Goal: Task Accomplishment & Management: Complete application form

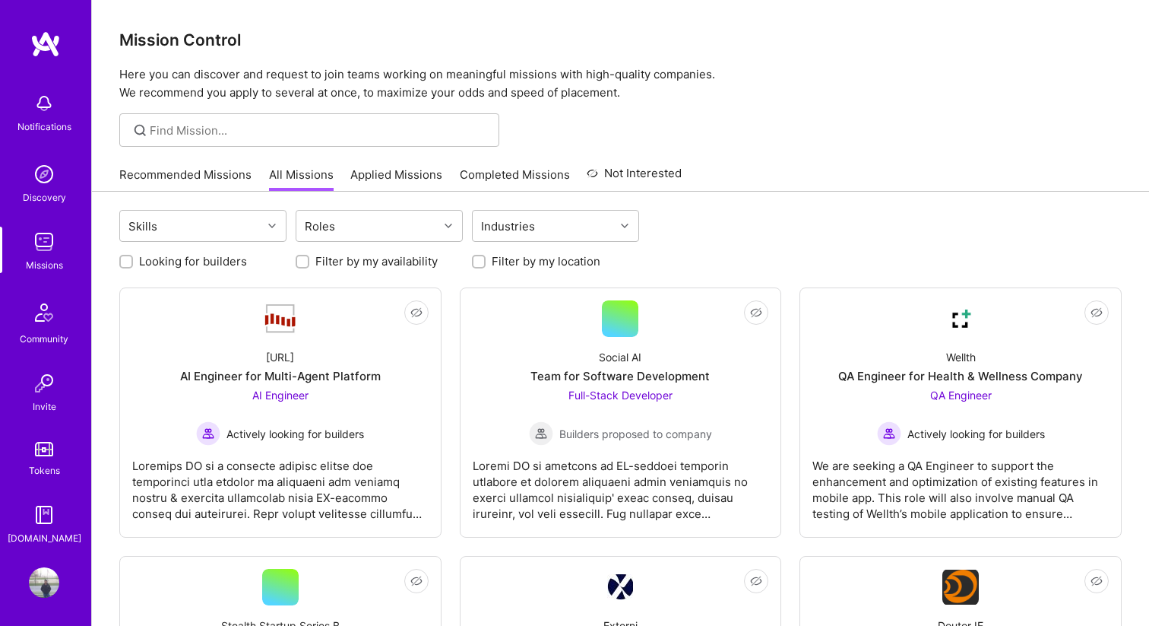
click at [379, 168] on link "Applied Missions" at bounding box center [396, 178] width 92 height 25
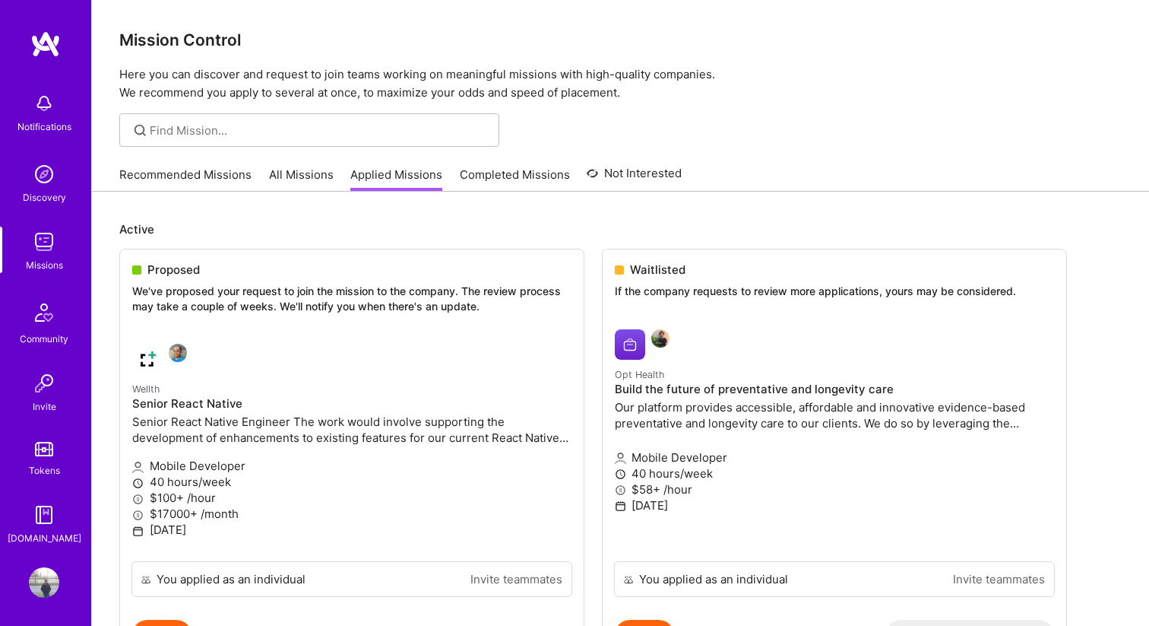
click at [233, 170] on link "Recommended Missions" at bounding box center [185, 178] width 132 height 25
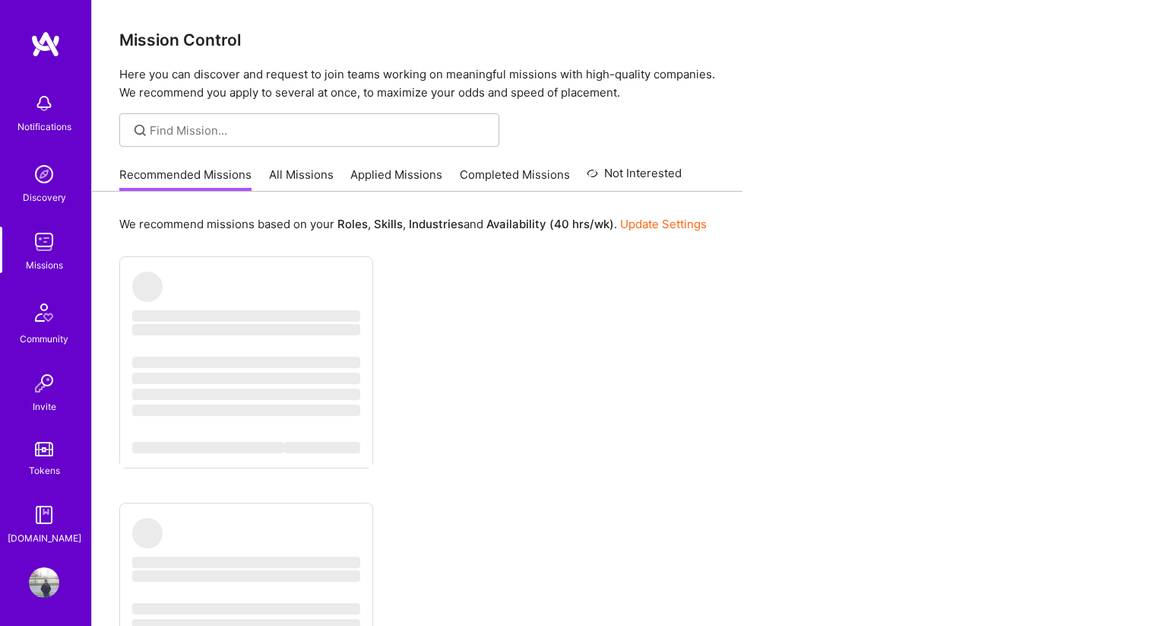
click at [398, 176] on link "Applied Missions" at bounding box center [396, 178] width 92 height 25
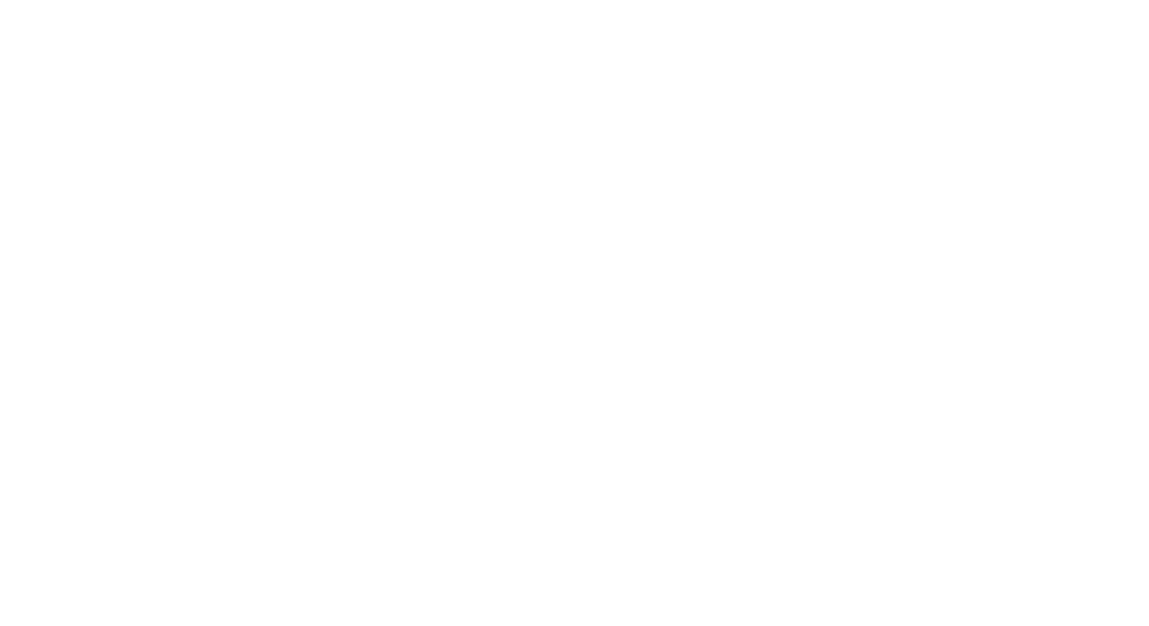
click at [0, 0] on img at bounding box center [0, 0] width 0 height 0
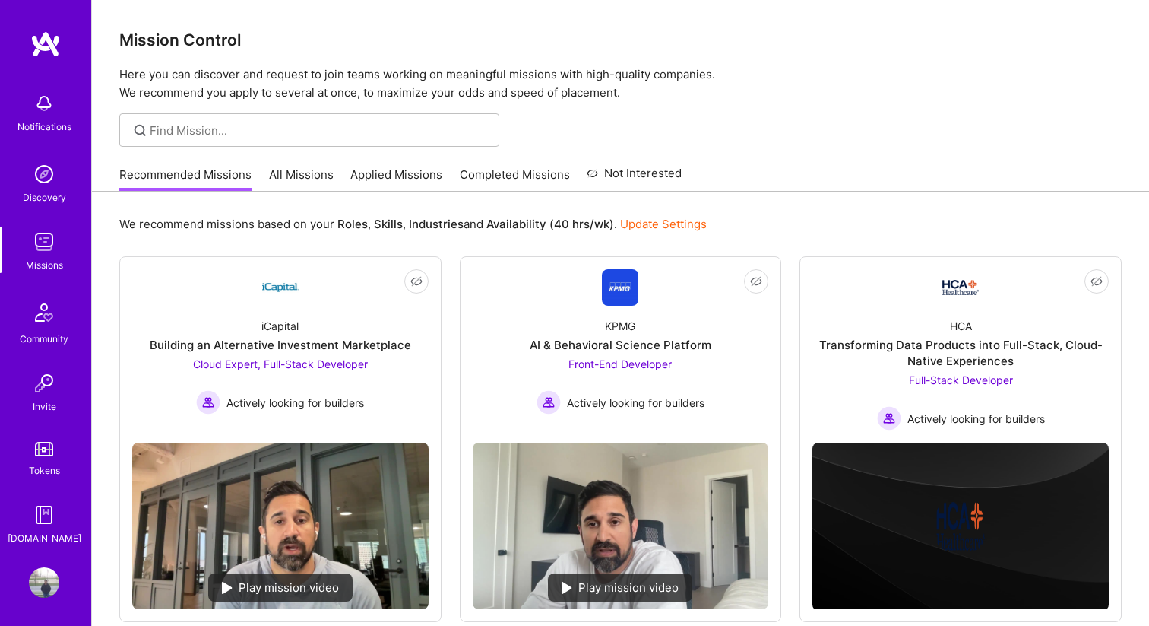
click at [52, 312] on img at bounding box center [44, 312] width 36 height 36
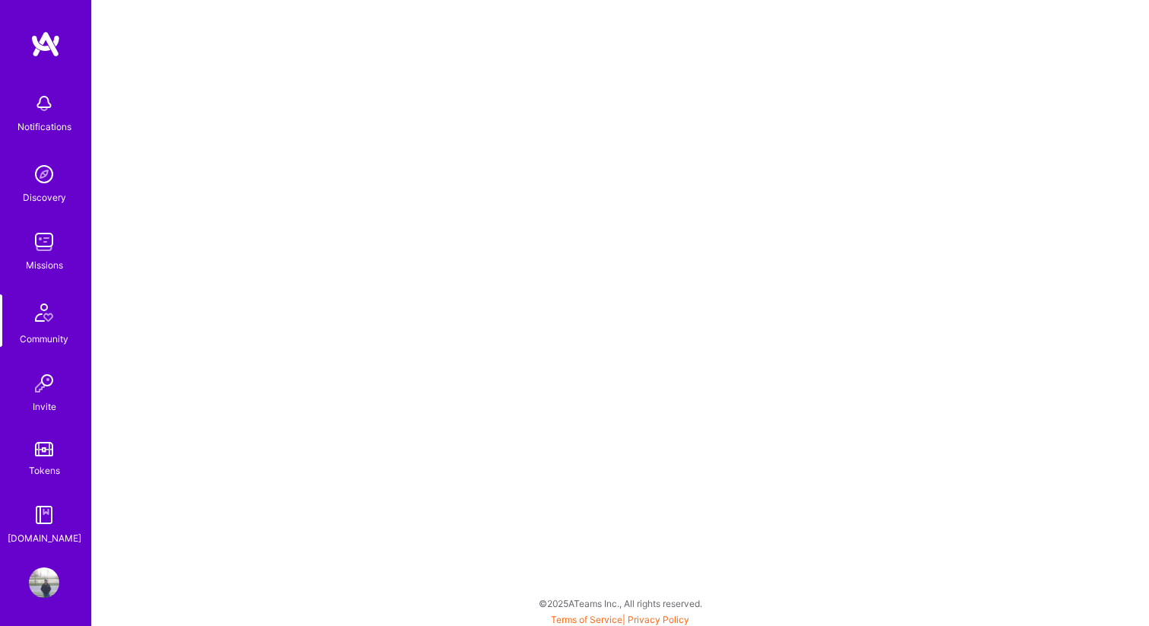
click at [45, 462] on div "Tokens" at bounding box center [44, 470] width 31 height 16
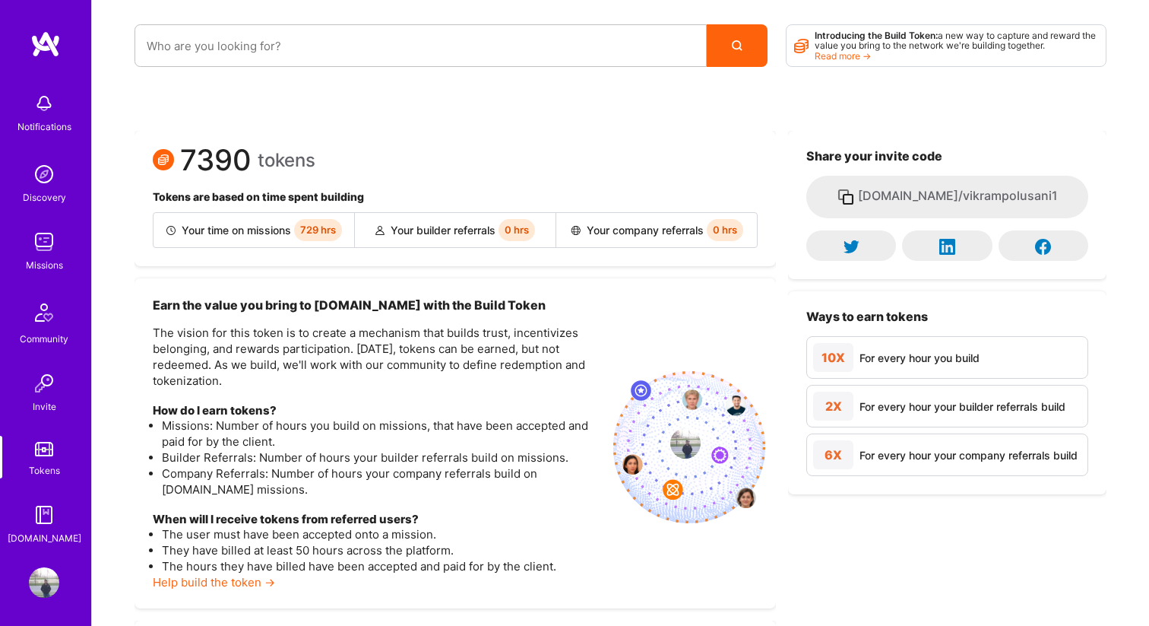
click at [56, 518] on img at bounding box center [44, 514] width 30 height 30
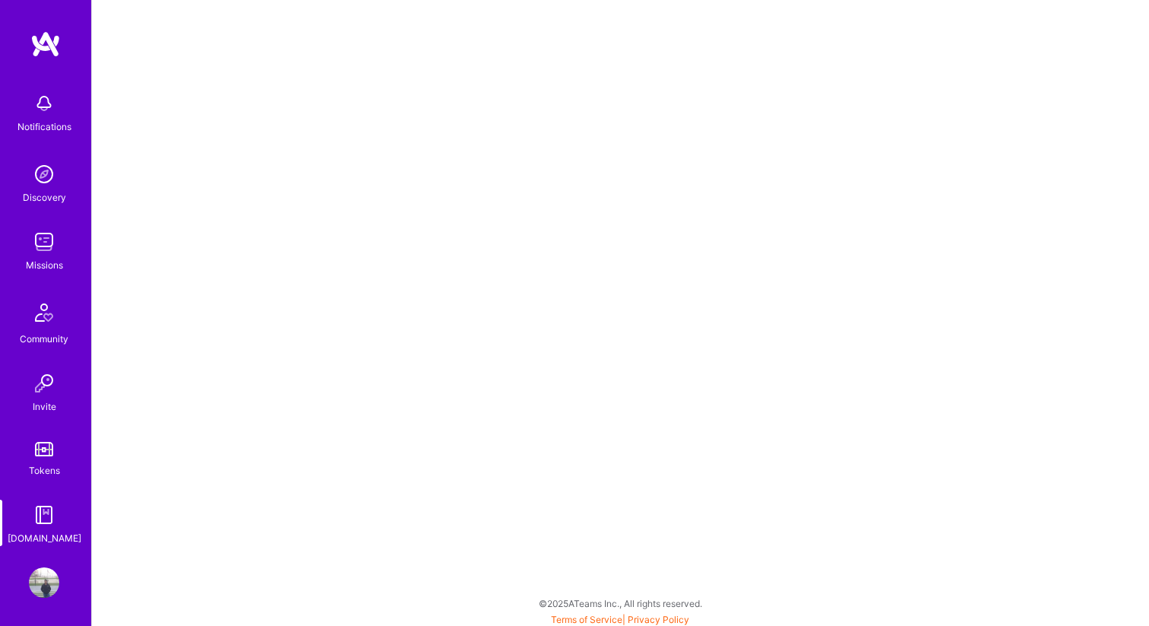
click at [42, 49] on img at bounding box center [45, 43] width 30 height 27
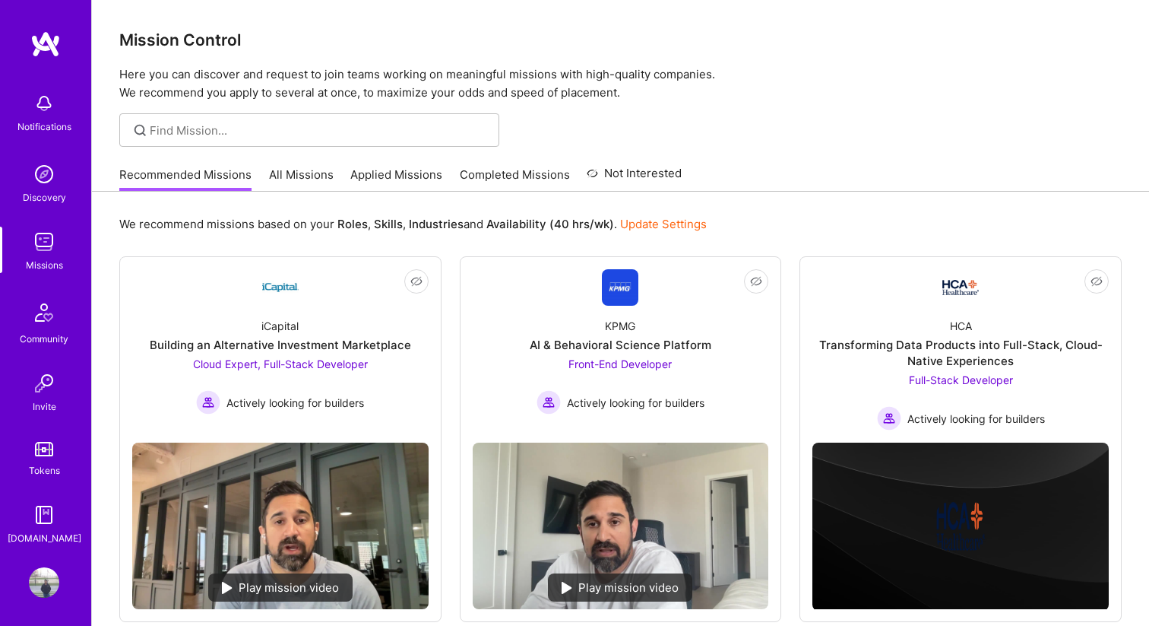
click at [649, 178] on link "Not Interested" at bounding box center [634, 177] width 95 height 27
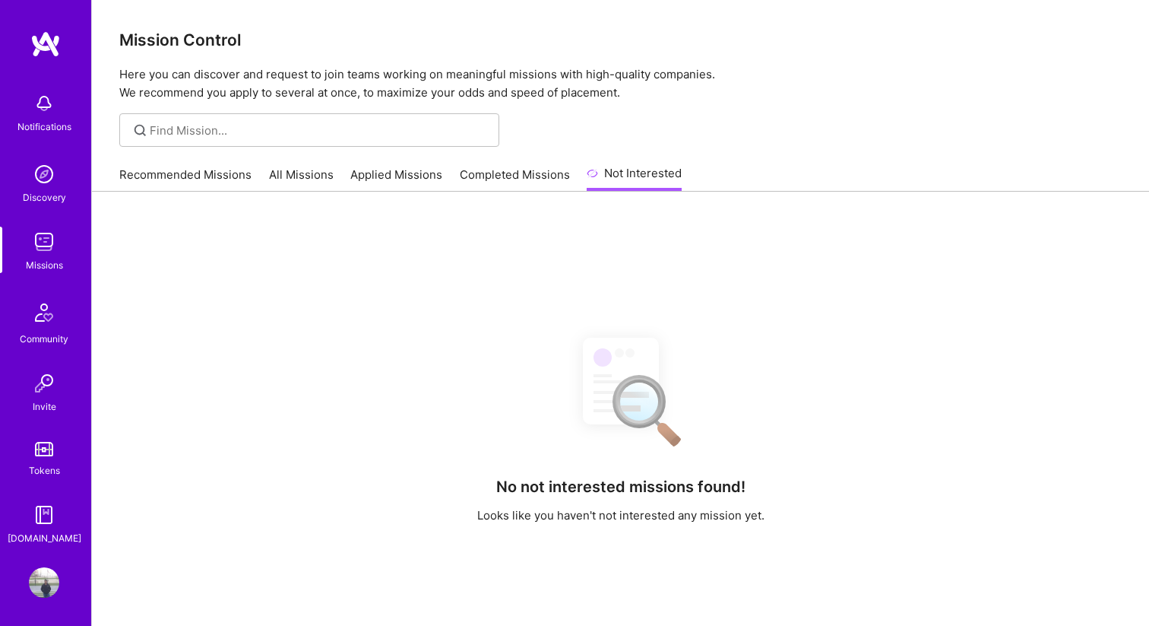
click at [520, 180] on link "Completed Missions" at bounding box center [515, 178] width 110 height 25
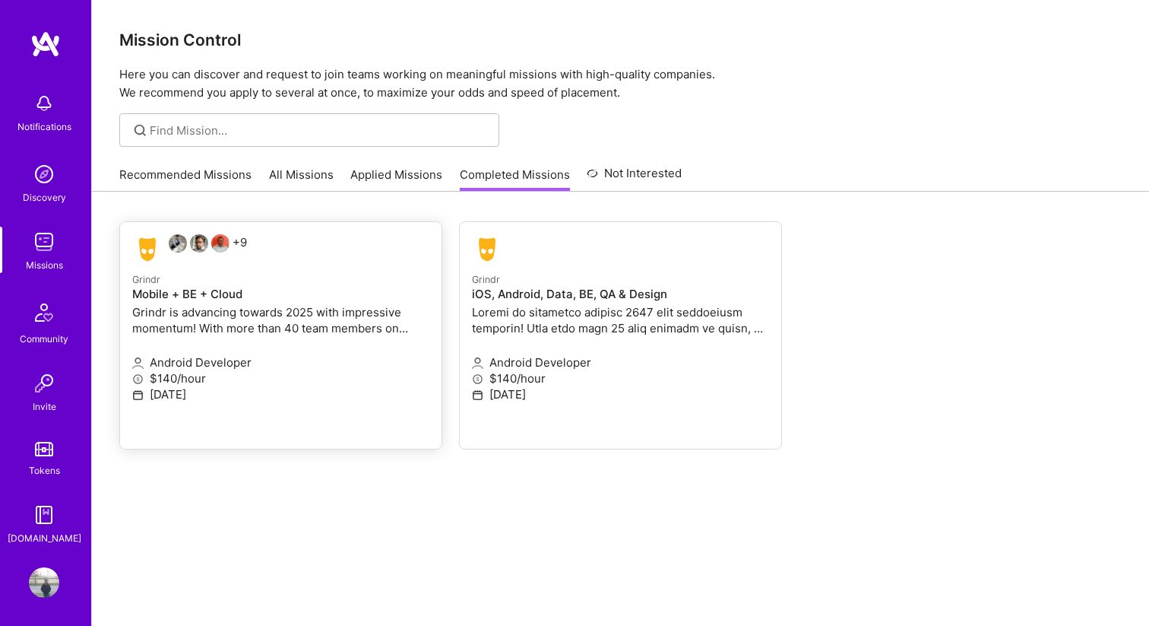
click at [330, 271] on p "Grindr" at bounding box center [280, 279] width 297 height 17
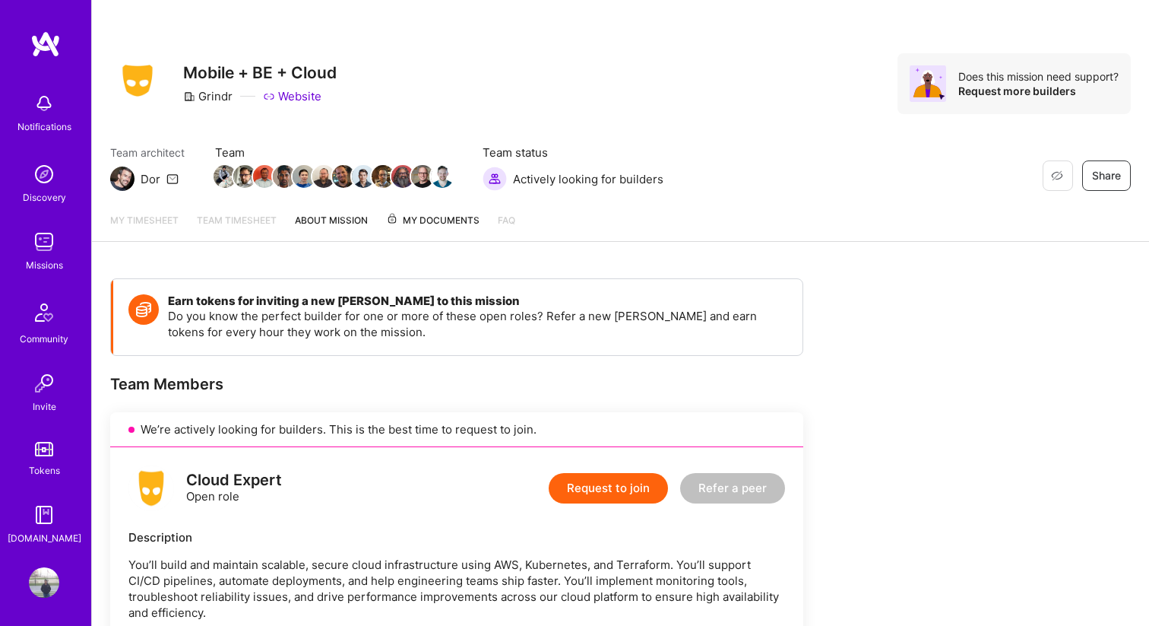
click at [342, 222] on link "About Mission" at bounding box center [331, 226] width 73 height 29
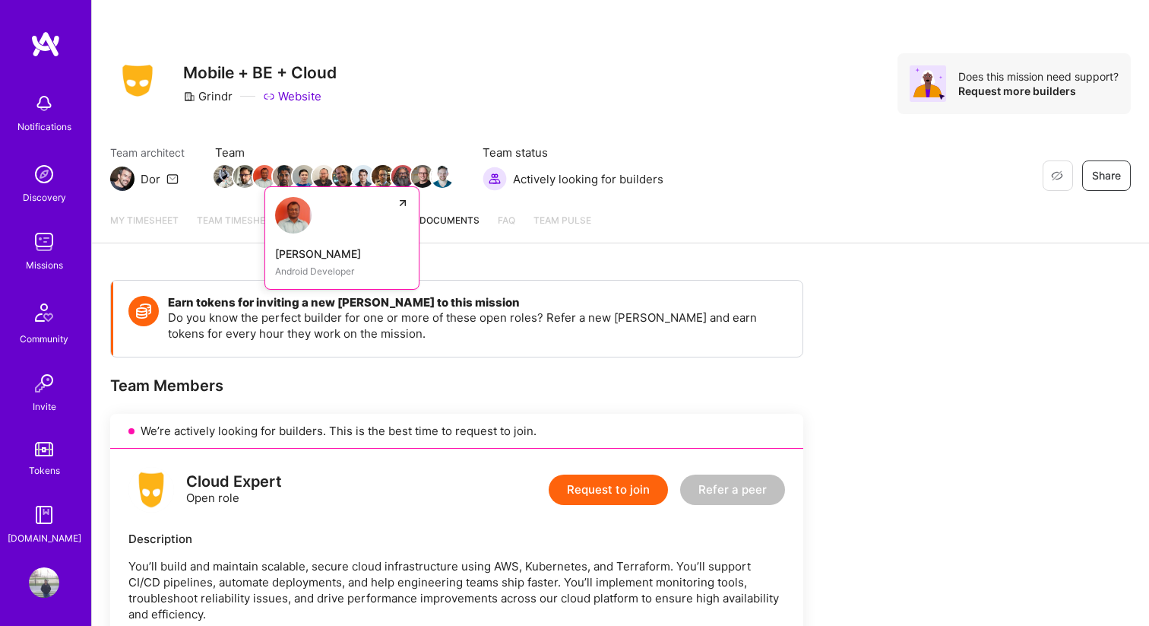
click at [263, 177] on img at bounding box center [264, 176] width 23 height 23
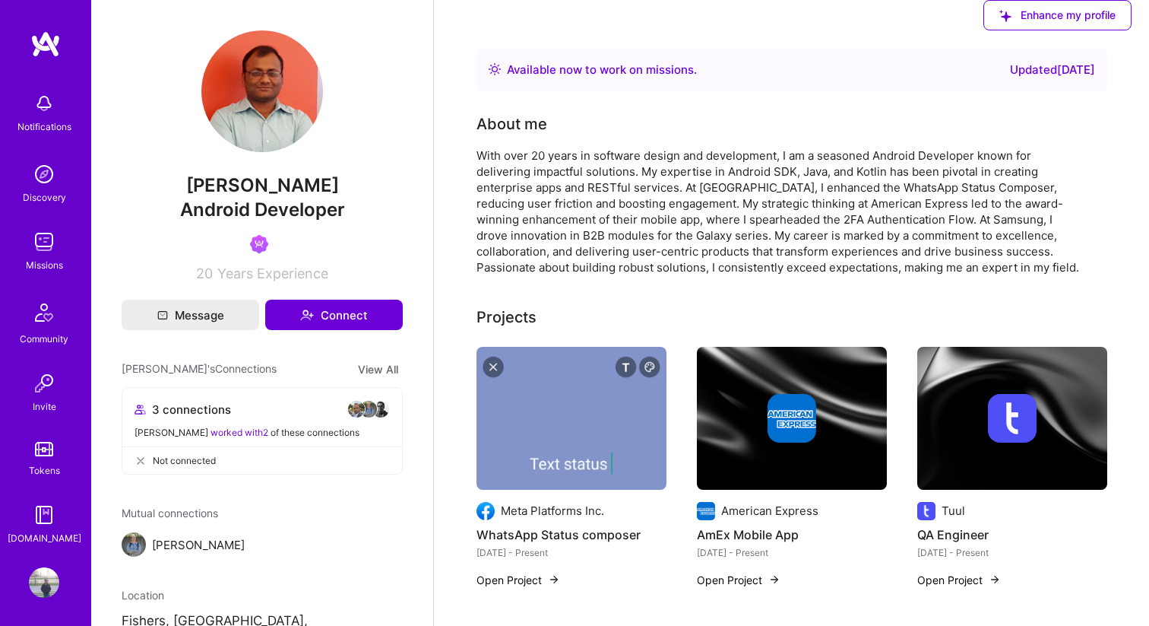
click at [55, 47] on img at bounding box center [45, 43] width 30 height 27
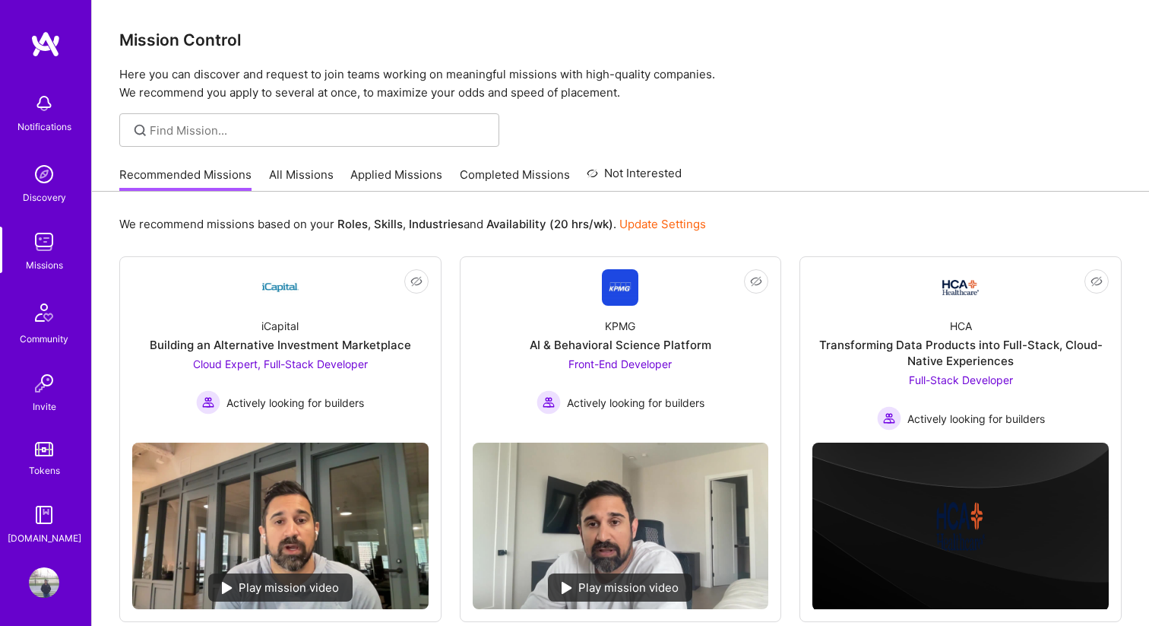
click at [307, 179] on link "All Missions" at bounding box center [301, 178] width 65 height 25
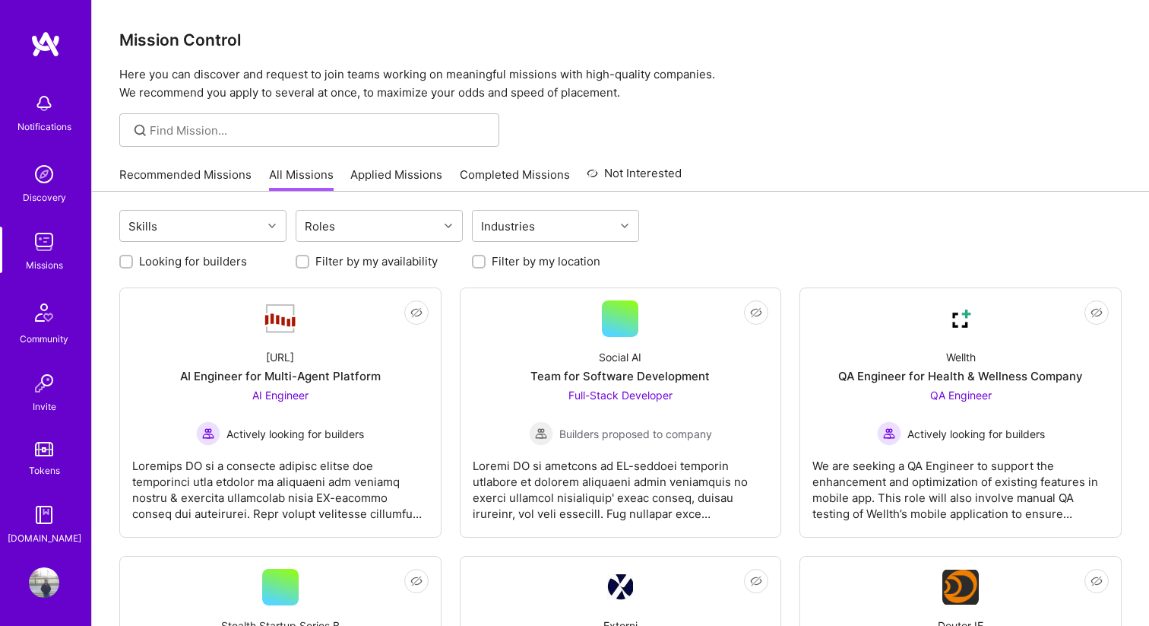
click at [391, 177] on link "Applied Missions" at bounding box center [396, 178] width 92 height 25
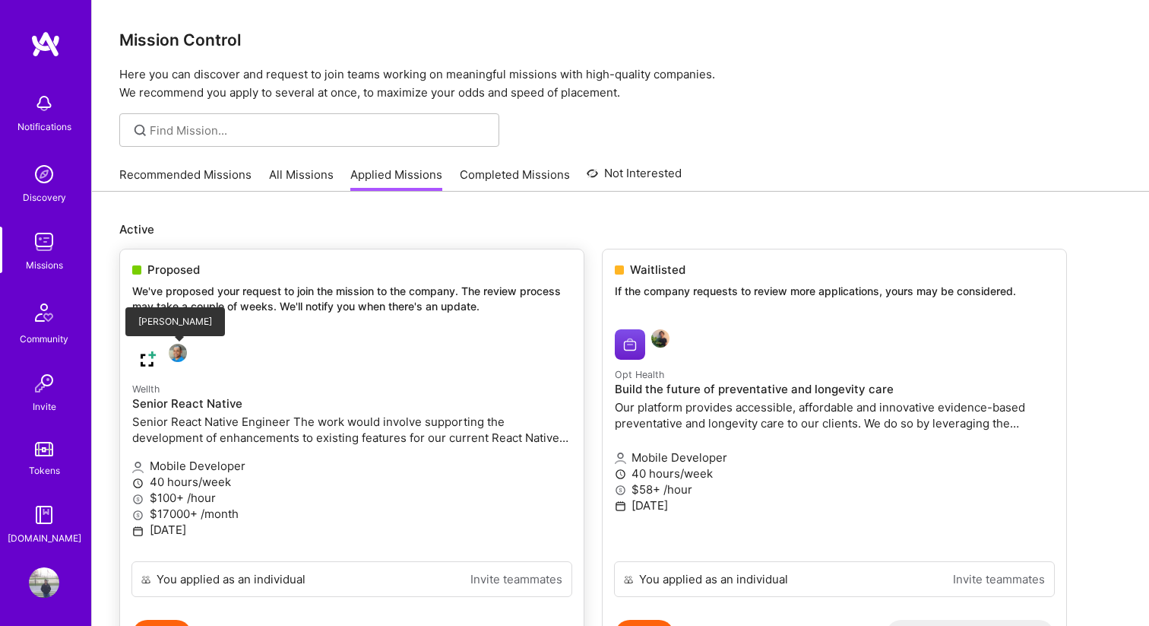
click at [180, 349] on img at bounding box center [178, 353] width 18 height 18
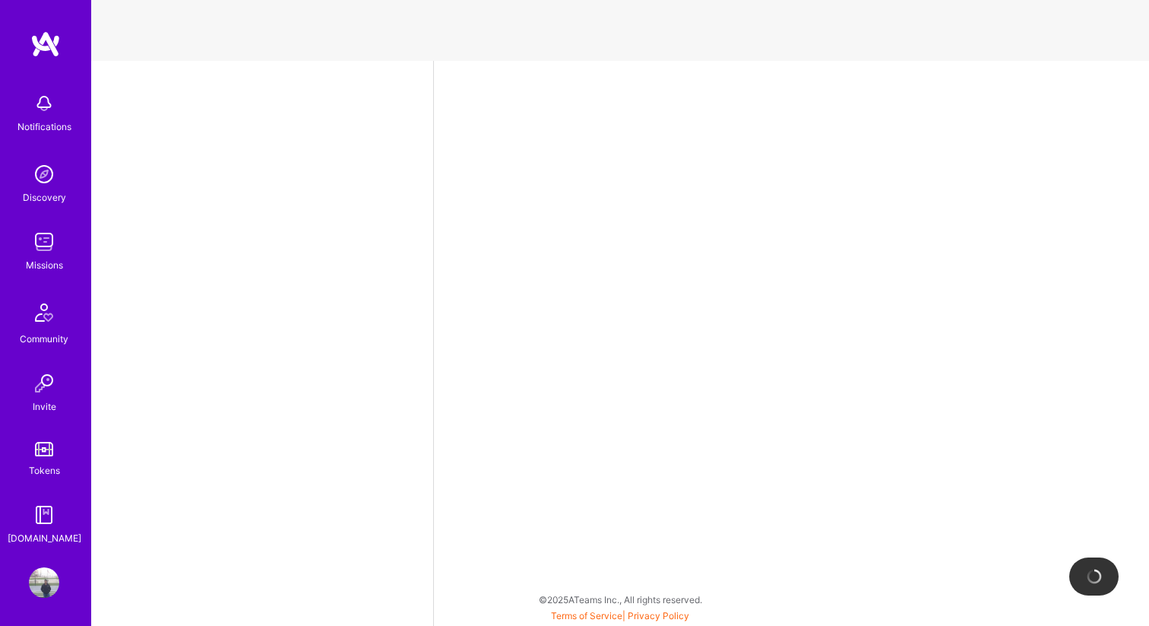
select select "US"
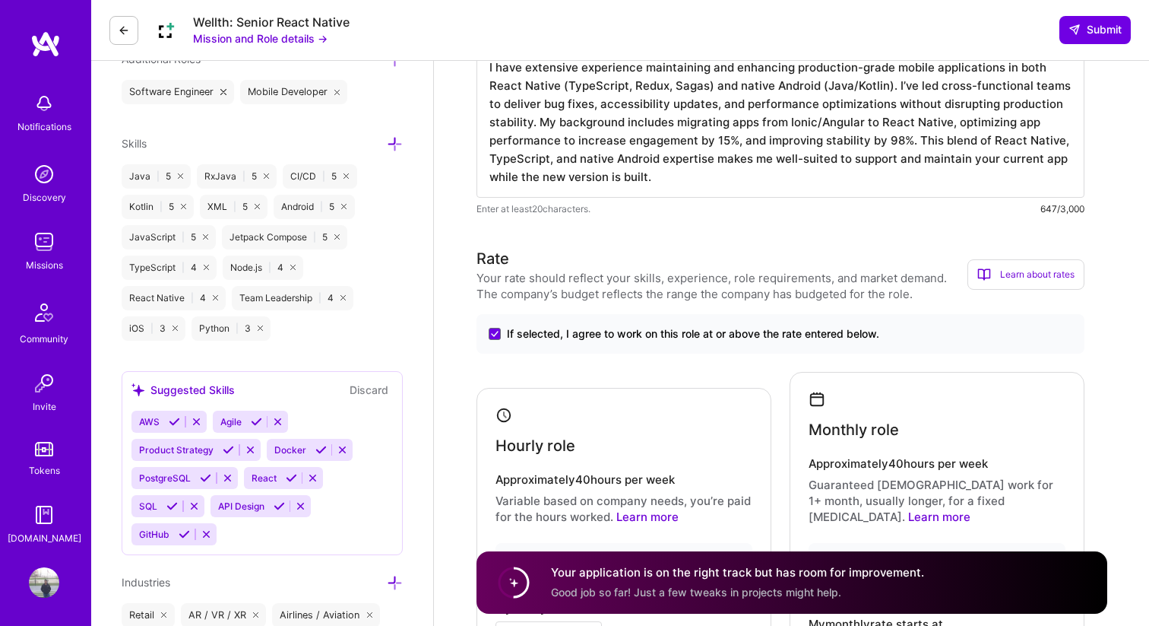
scroll to position [563, 0]
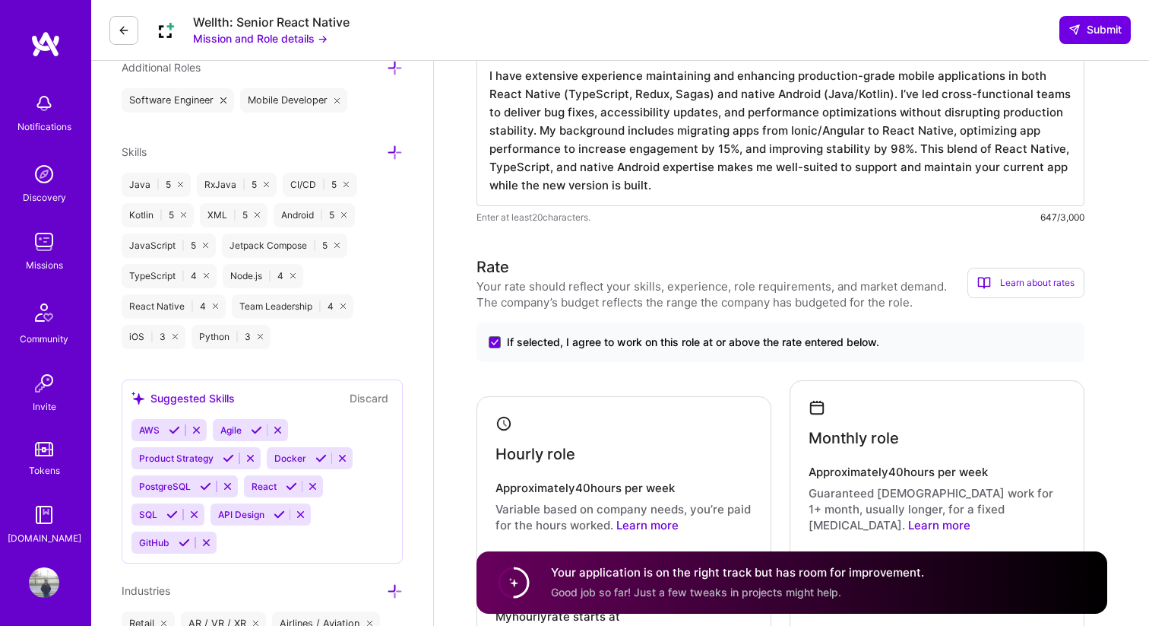
click at [55, 40] on img at bounding box center [45, 43] width 30 height 27
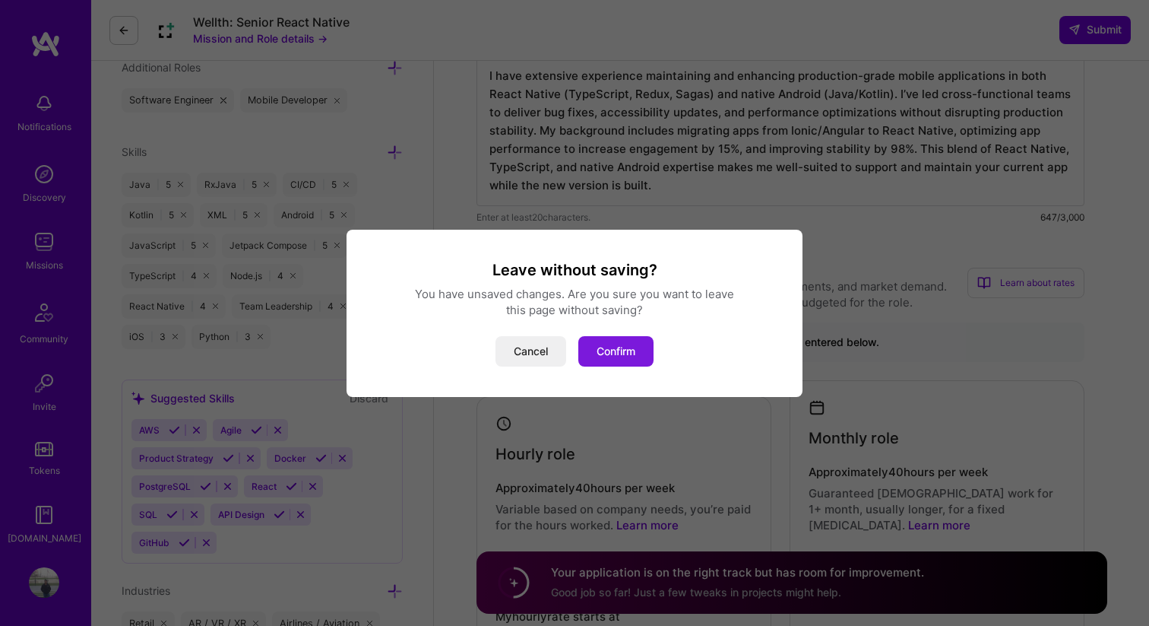
click at [607, 341] on button "Confirm" at bounding box center [615, 351] width 75 height 30
